Goal: Task Accomplishment & Management: Use online tool/utility

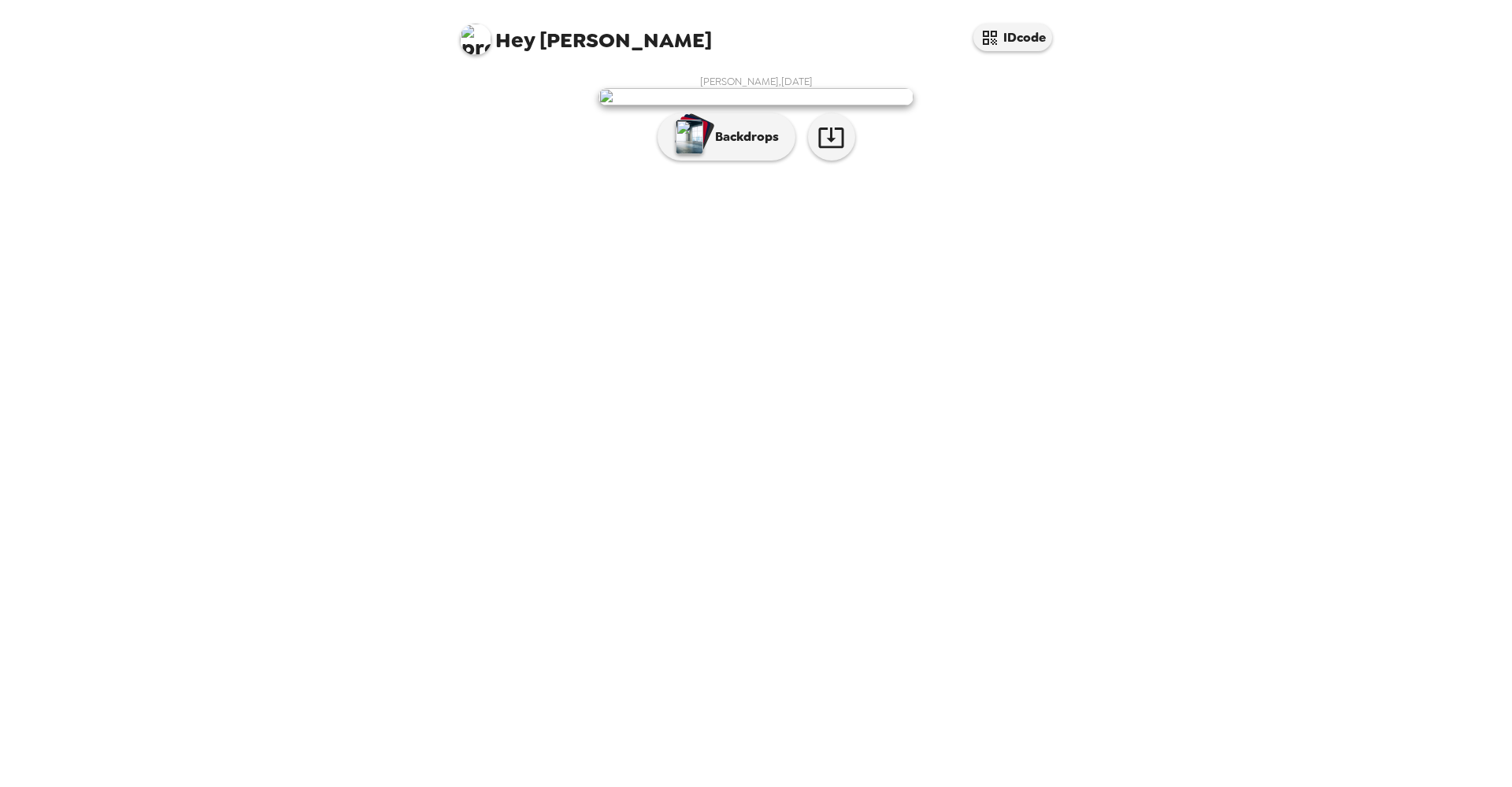
click at [743, 146] on p "Backdrops" at bounding box center [743, 137] width 72 height 19
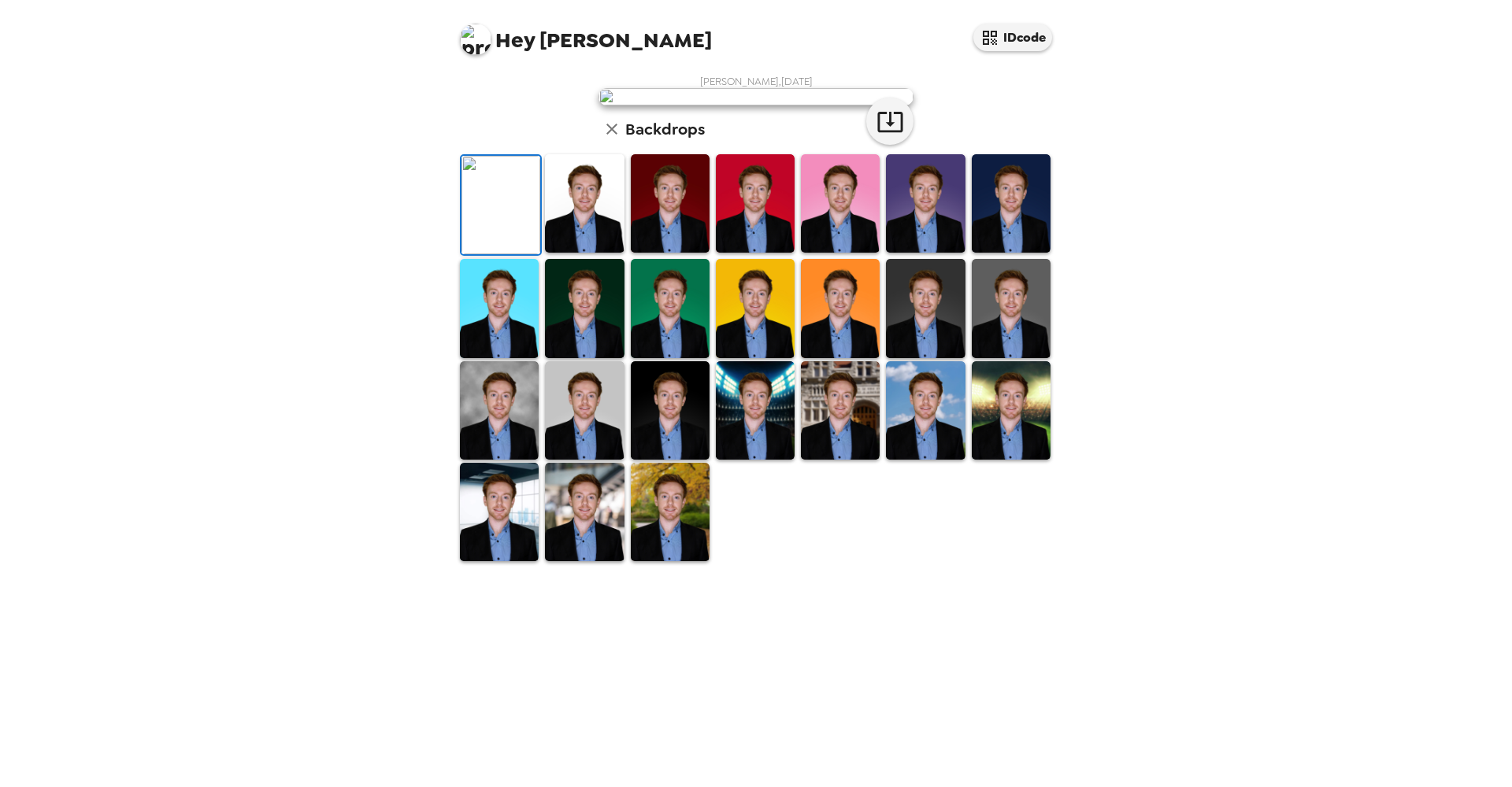
scroll to position [128, 0]
click at [578, 460] on img at bounding box center [585, 411] width 79 height 98
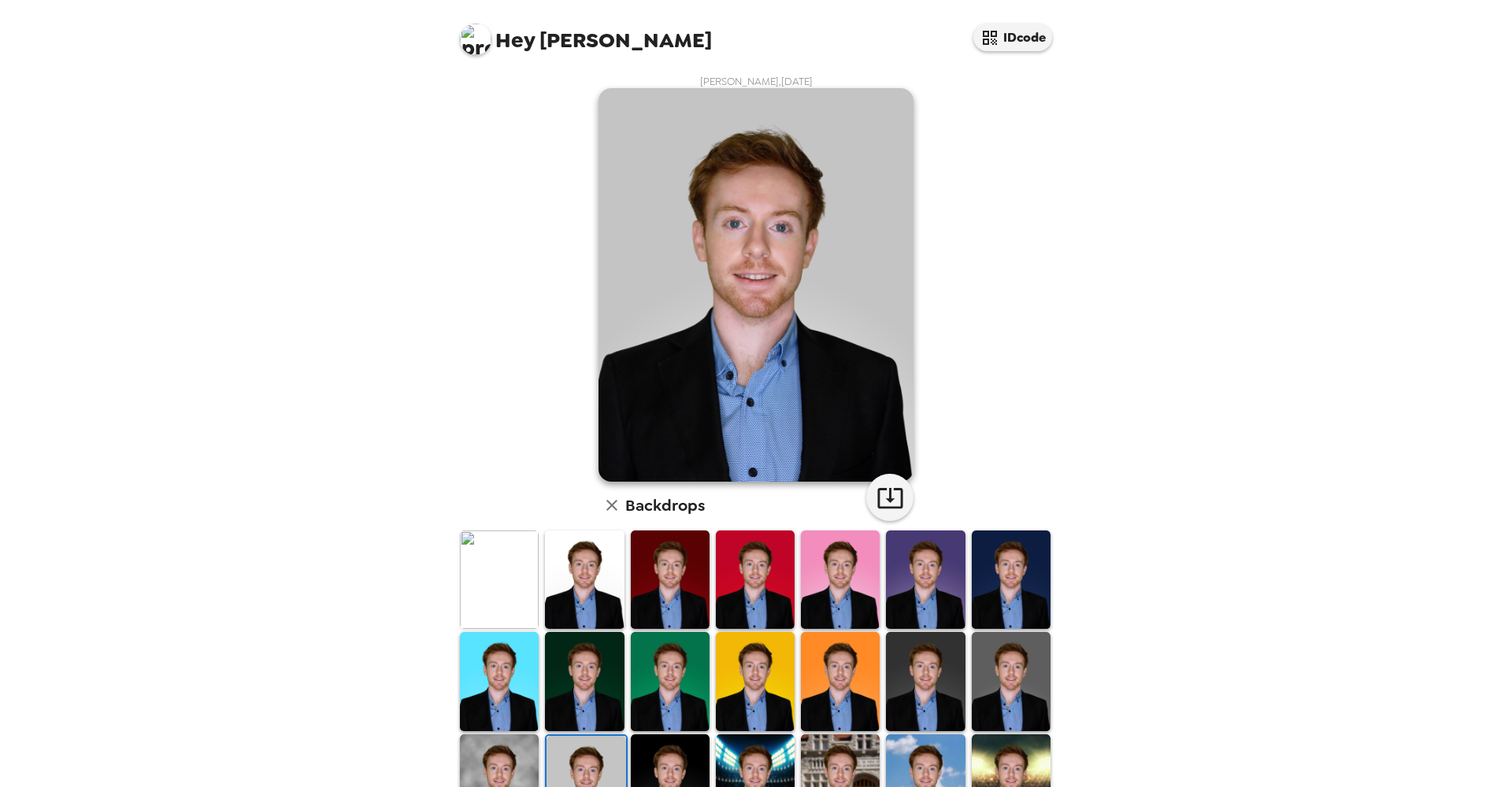
scroll to position [0, 0]
click at [877, 488] on icon "button" at bounding box center [890, 498] width 28 height 28
click at [1224, 107] on div "Hey Cody IDcode Cody Batchelor , 08-13-2025 Backdrops" at bounding box center [756, 393] width 1512 height 787
